Goal: Transaction & Acquisition: Purchase product/service

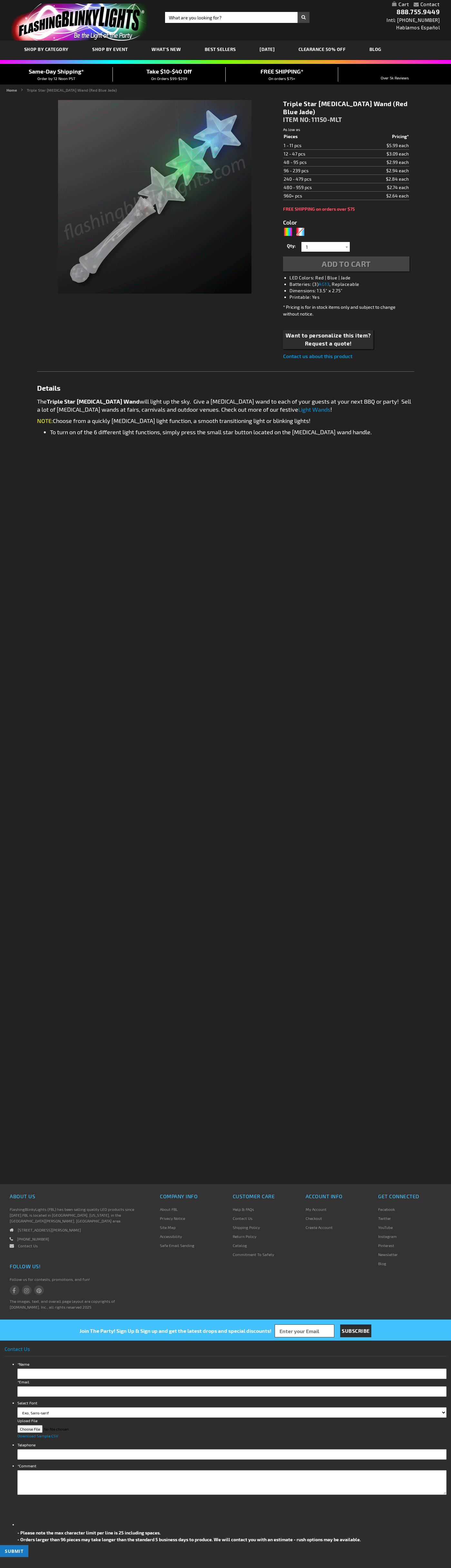
type input "5635"
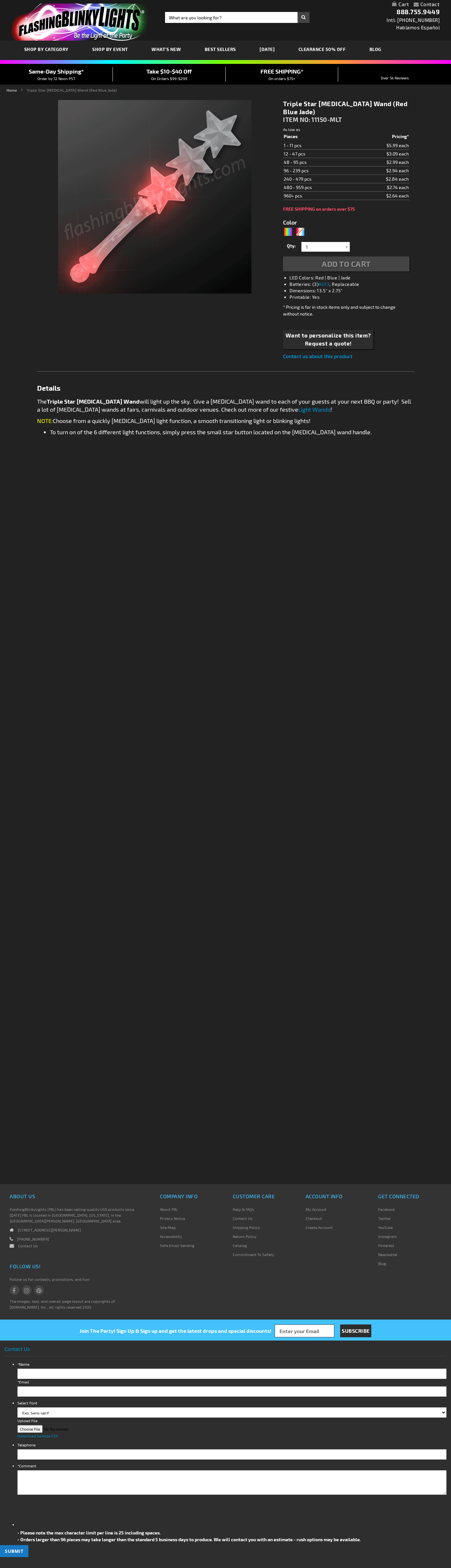
type input "5635"
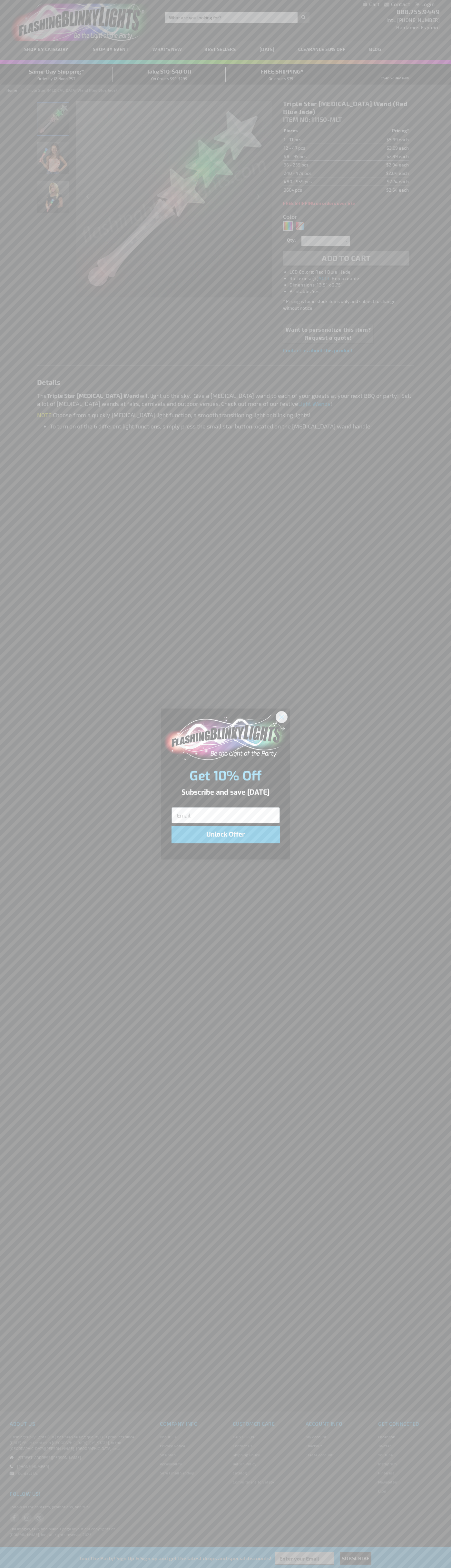
click at [282, 716] on icon "Close dialog" at bounding box center [281, 716] width 4 height 4
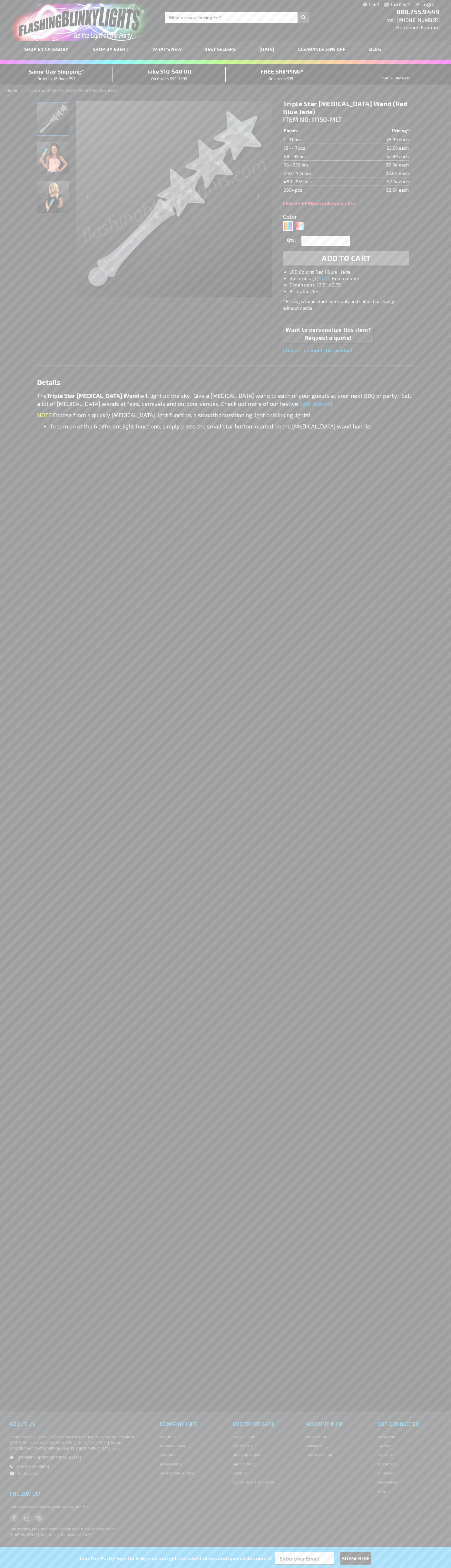
click at [54, 122] on img "Triple Star Flashing Wand (Red Blue Jade)" at bounding box center [54, 119] width 32 height 32
click at [346, 258] on span "Add to Cart" at bounding box center [346, 258] width 49 height 10
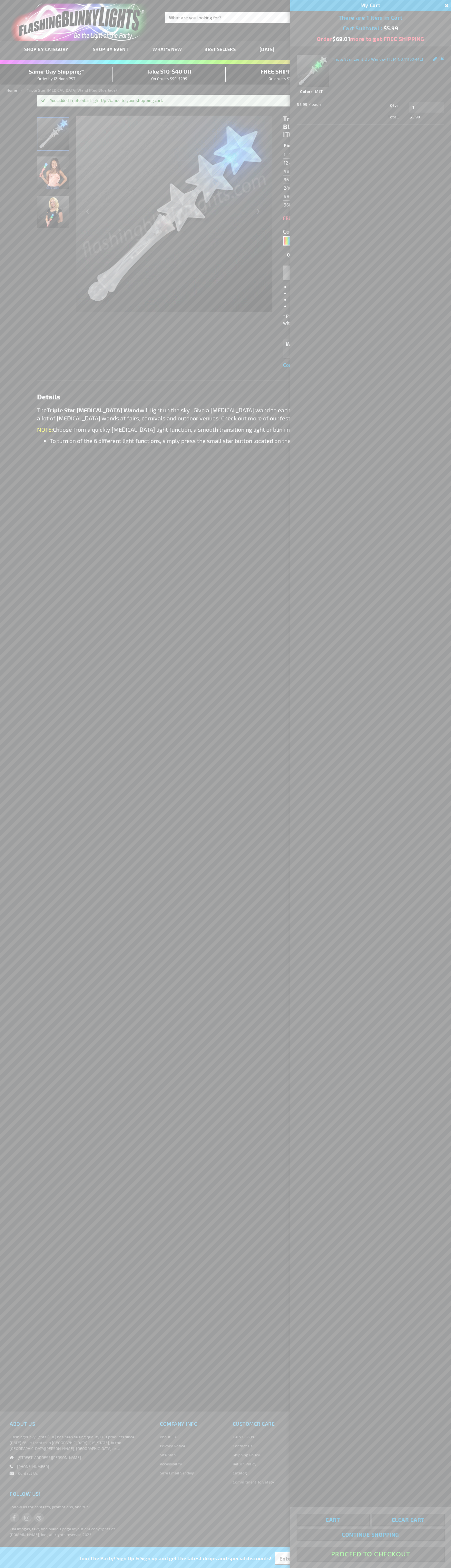
click at [371, 1554] on button "Proceed To Checkout" at bounding box center [370, 1553] width 148 height 15
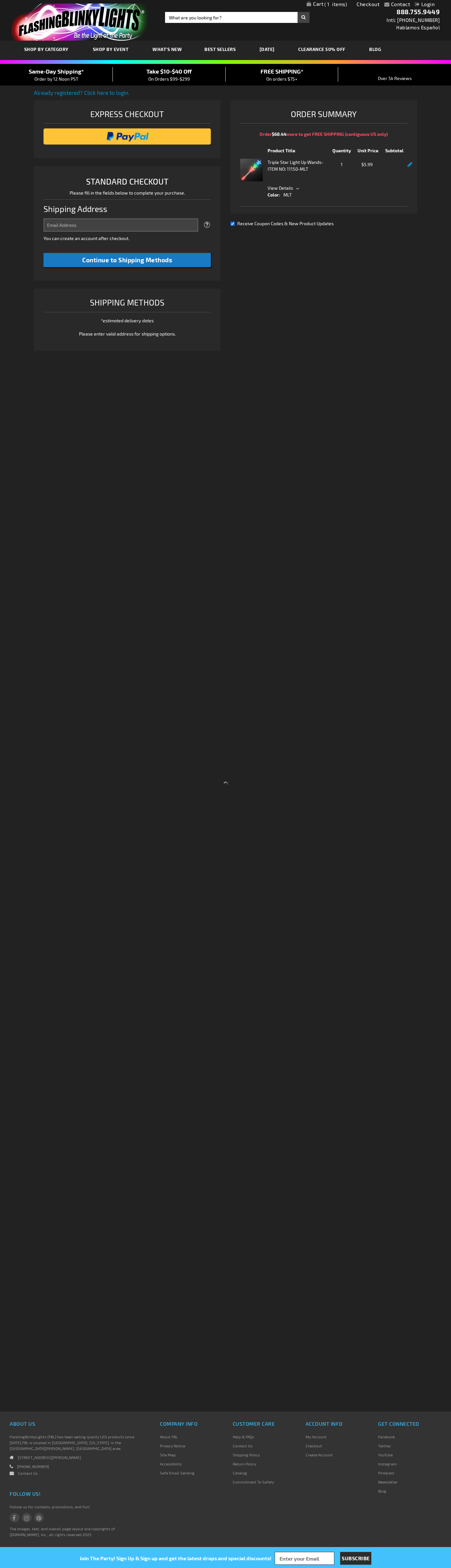
select select "US"
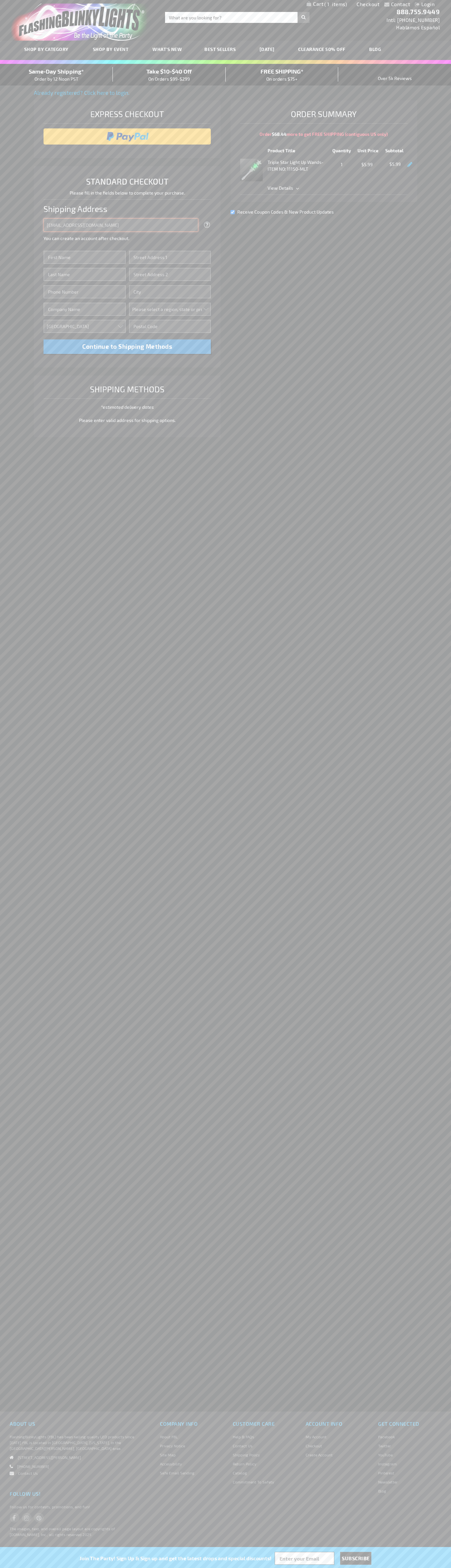
type input "johnsmith005@storebotmail.joonix.net"
type input "John"
type input "2590 Pearl Street"
type input "First floor"
type input "boulder"
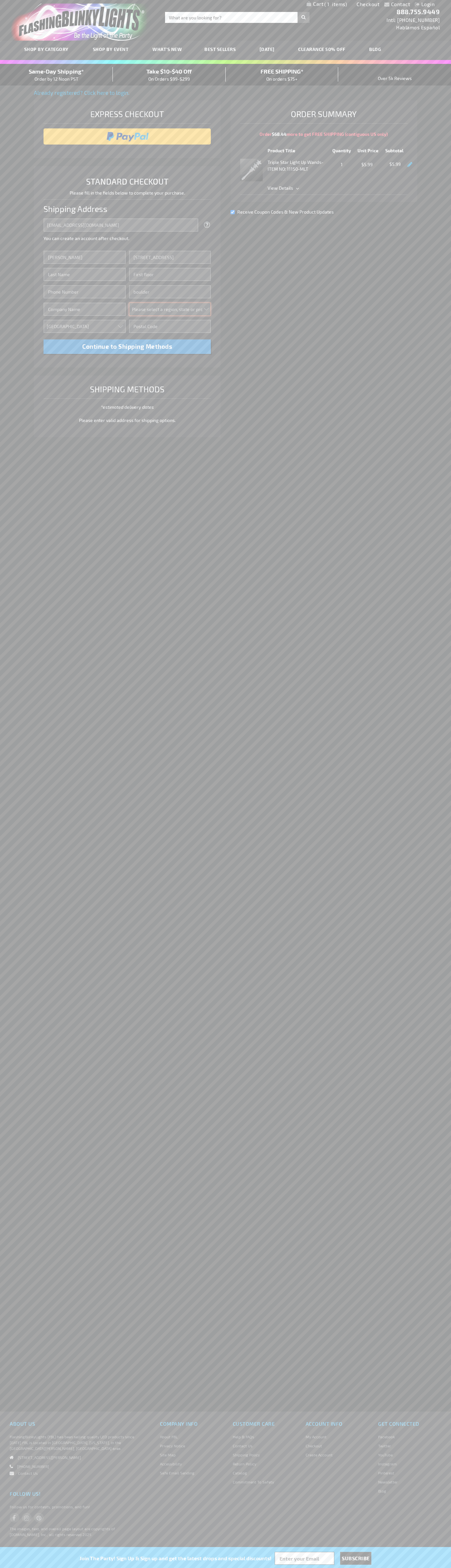
select select "13"
type input "80302"
type input "Smith"
type input "6502530000"
type input "John Smith"
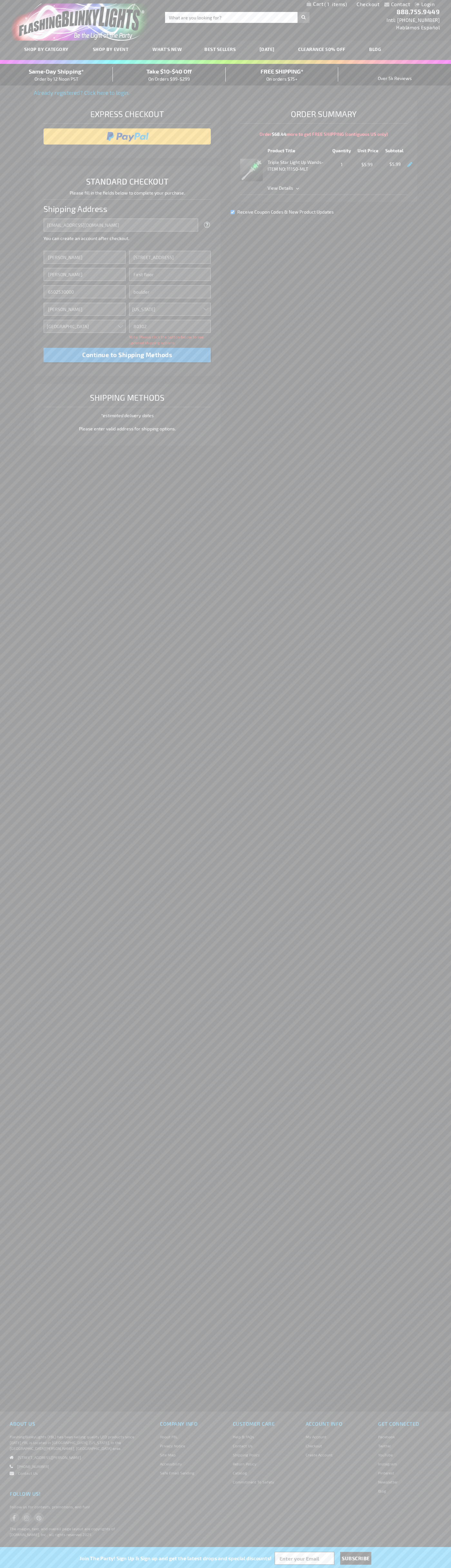
click at [56, 75] on div "Same-Day Shipping* Order by 12 Noon PST" at bounding box center [56, 75] width 113 height 15
click at [127, 136] on input "image" at bounding box center [127, 136] width 161 height 13
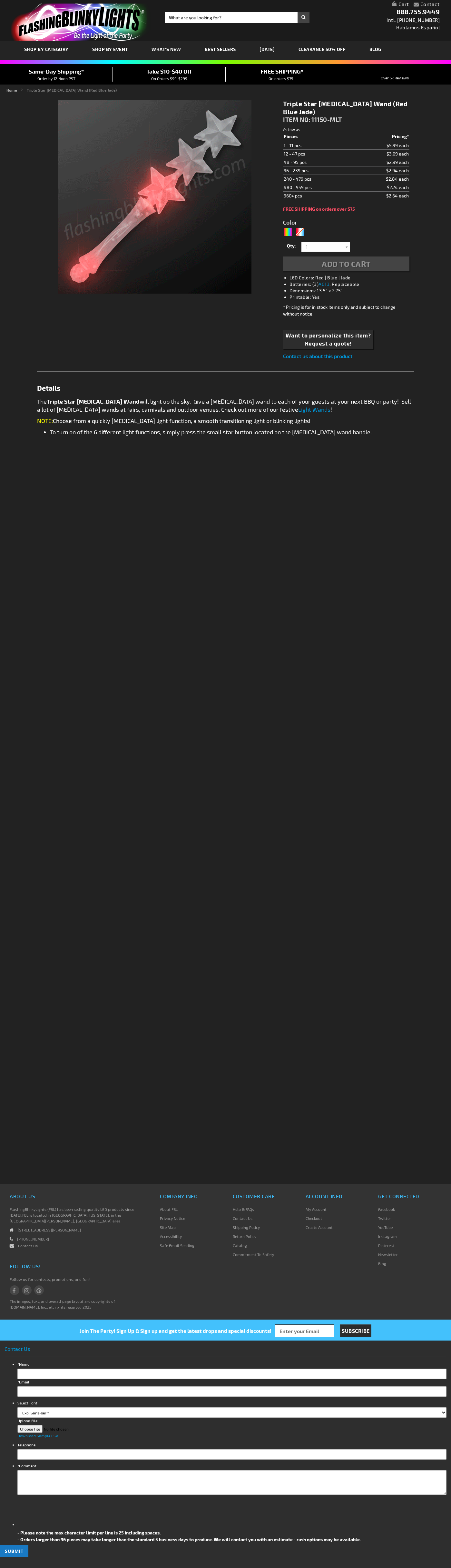
type input "5635"
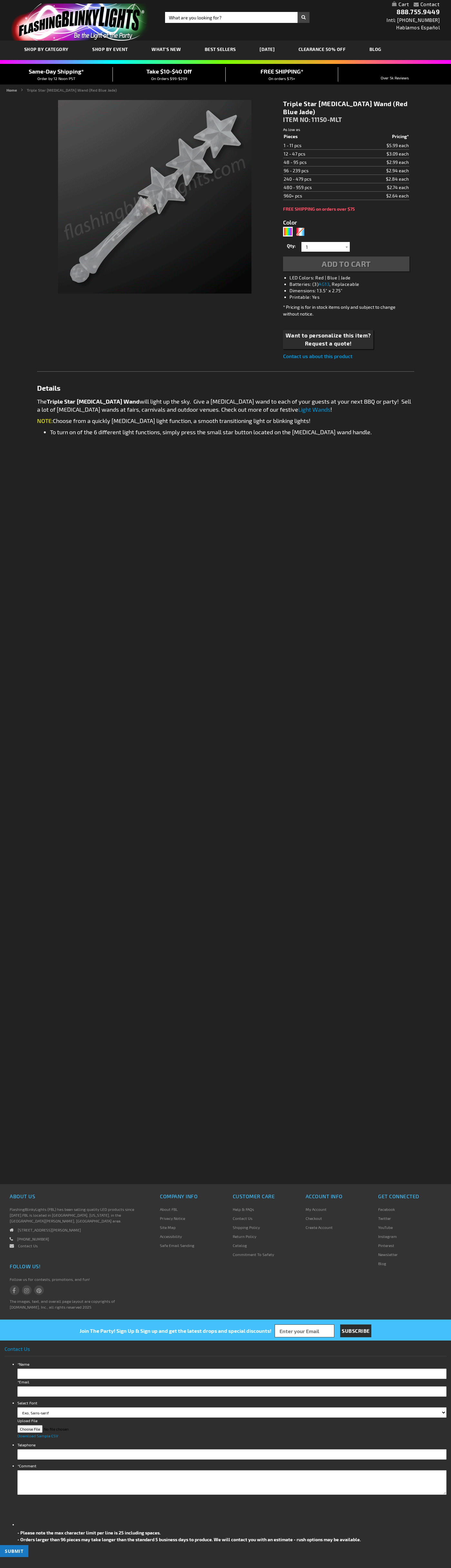
type input "5635"
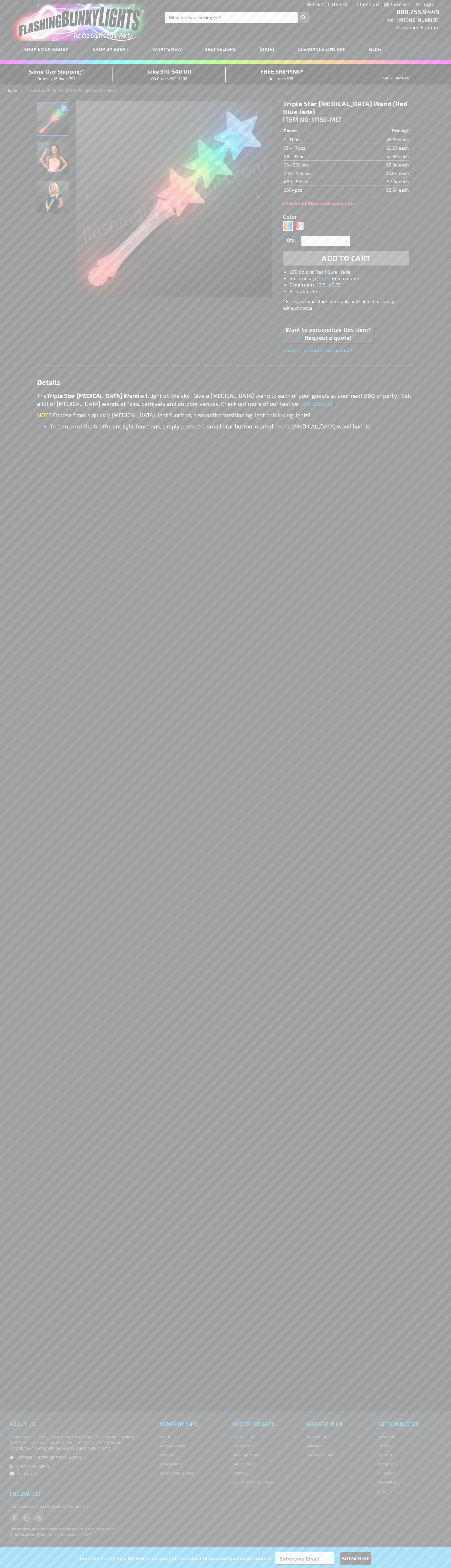
click at [327, 4] on span "1" at bounding box center [335, 4] width 22 height 6
